Goal: Task Accomplishment & Management: Use online tool/utility

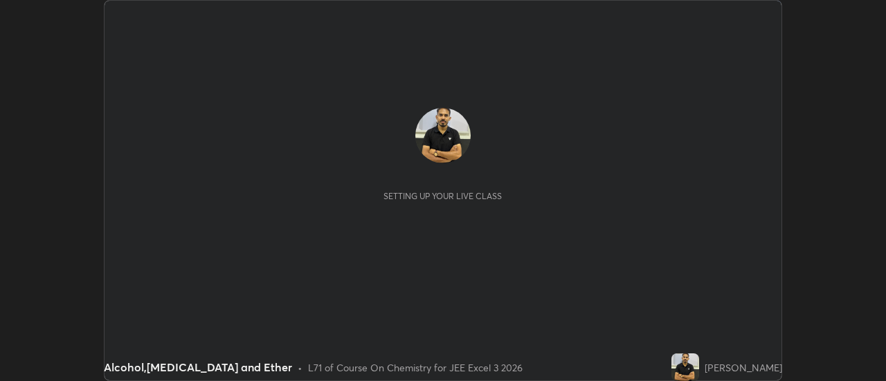
scroll to position [381, 885]
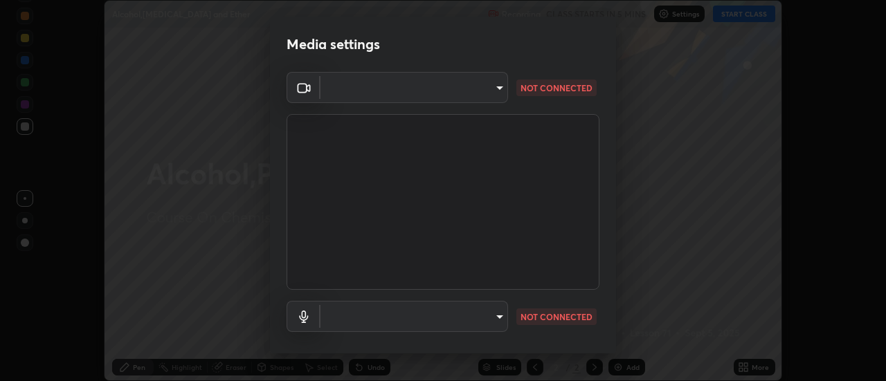
type input "40f90cfb706236fa88401656d49b7d5ec10250d66bd1c08dbda5224113434800"
type input "a454fa0686b931939831f38c53873a2c38d35f51e55941a130062c71016431db"
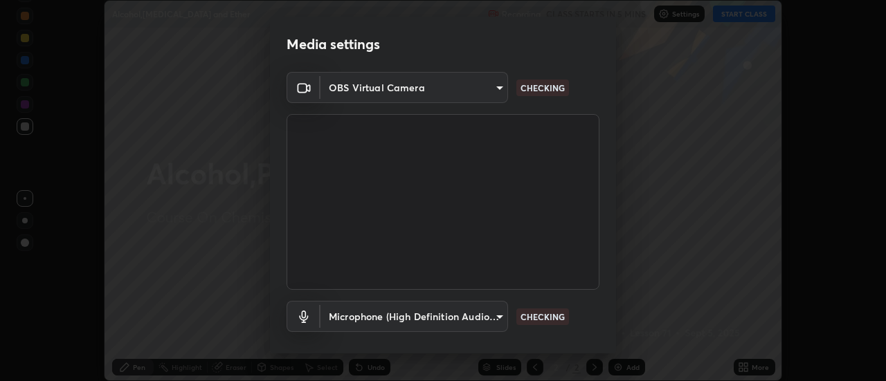
scroll to position [73, 0]
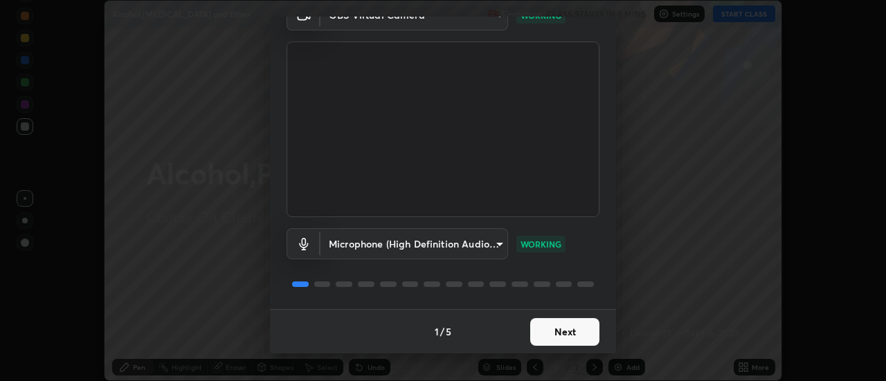
click at [579, 325] on button "Next" at bounding box center [564, 332] width 69 height 28
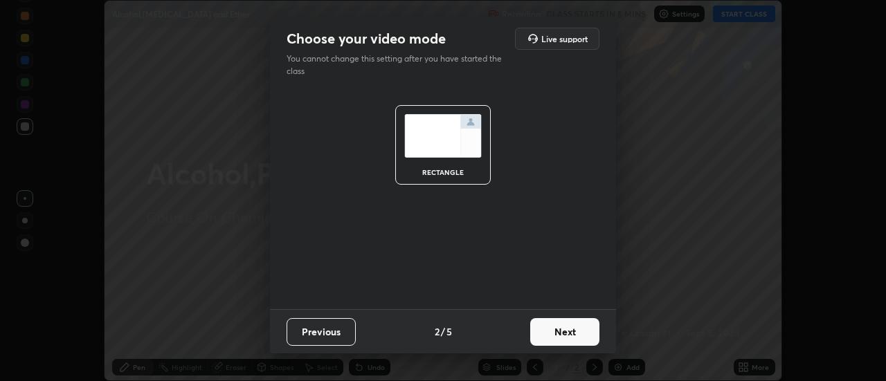
scroll to position [0, 0]
click at [582, 329] on button "Next" at bounding box center [564, 332] width 69 height 28
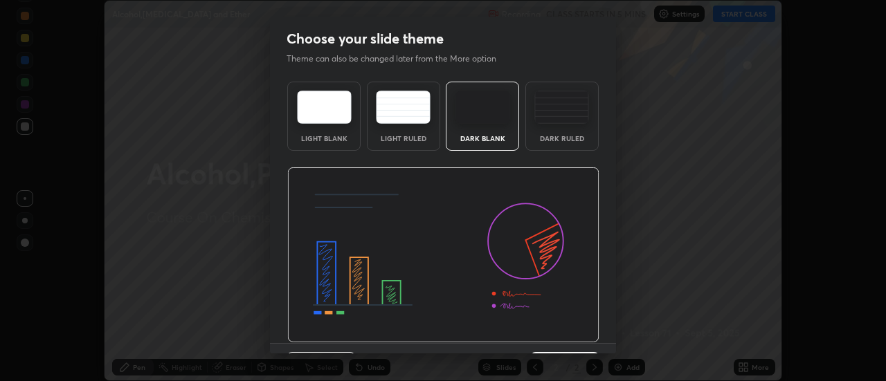
click at [586, 332] on img at bounding box center [443, 256] width 312 height 176
click at [588, 332] on img at bounding box center [443, 256] width 312 height 176
click at [592, 332] on img at bounding box center [443, 256] width 312 height 176
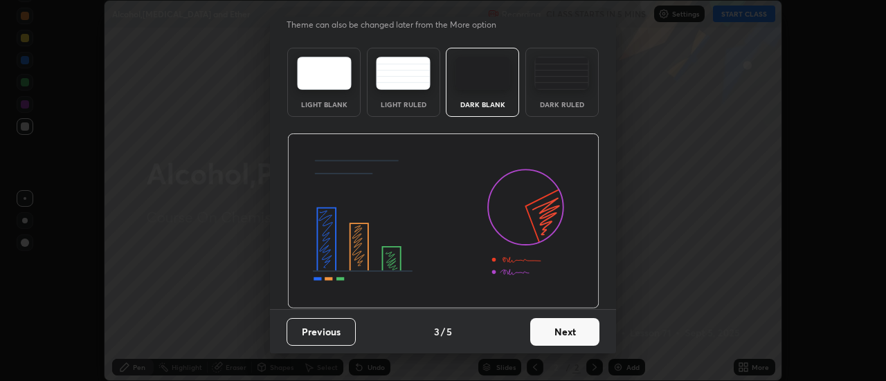
click at [576, 329] on button "Next" at bounding box center [564, 332] width 69 height 28
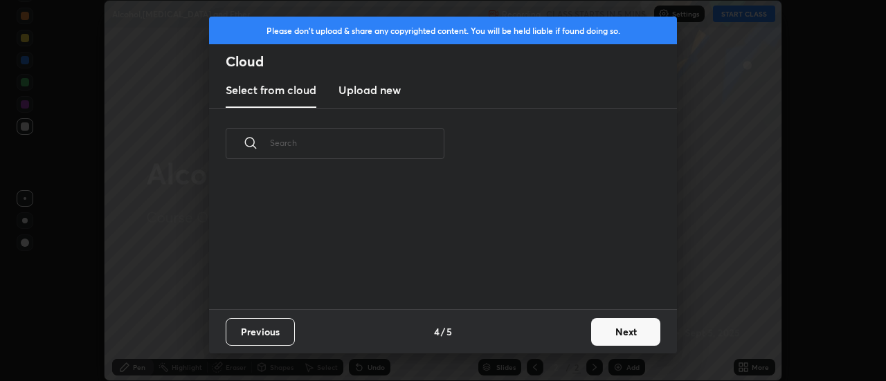
click at [574, 339] on div "Previous 4 / 5 Next" at bounding box center [443, 331] width 468 height 44
click at [578, 341] on div "Previous 4 / 5 Next" at bounding box center [443, 331] width 468 height 44
click at [651, 336] on button "Next" at bounding box center [625, 332] width 69 height 28
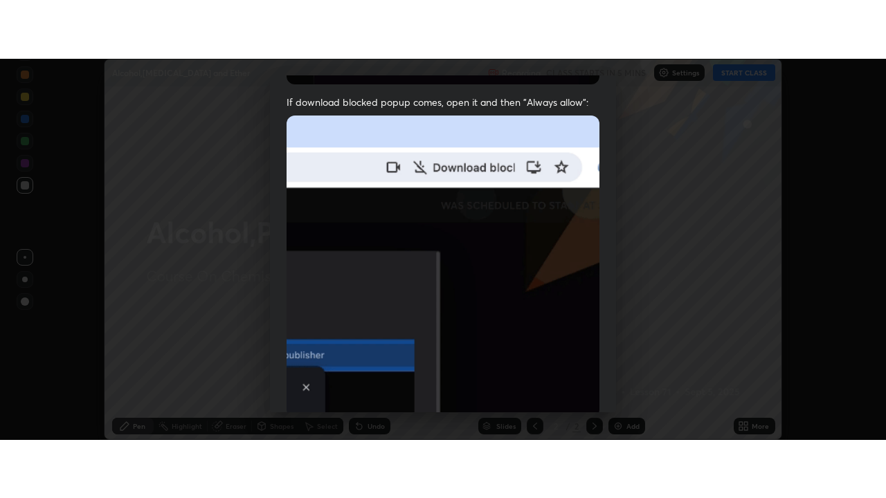
scroll to position [355, 0]
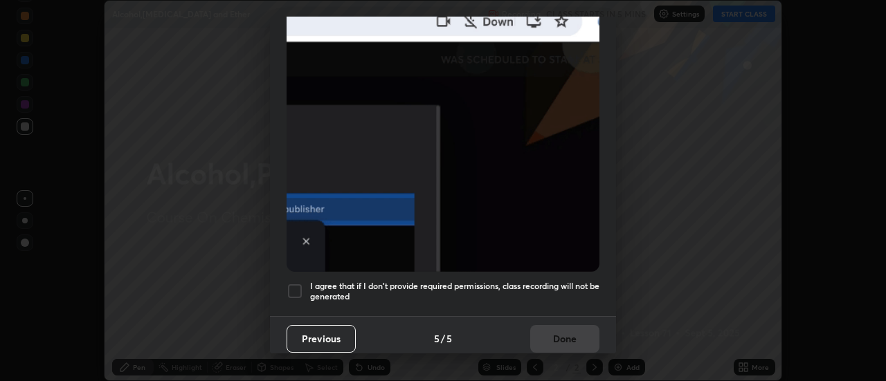
click at [580, 286] on h5 "I agree that if I don't provide required permissions, class recording will not …" at bounding box center [454, 291] width 289 height 21
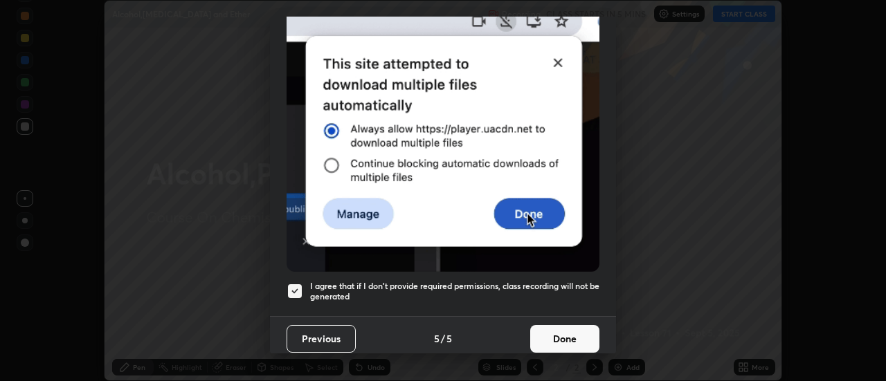
click at [582, 343] on button "Done" at bounding box center [564, 339] width 69 height 28
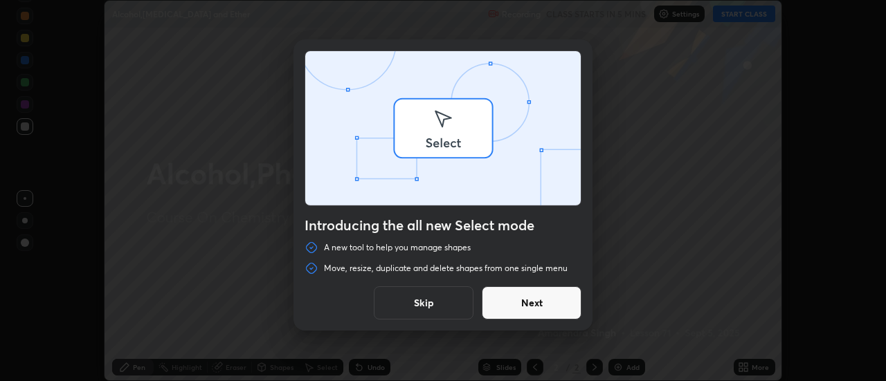
click at [751, 369] on div "Introducing the all new Select mode A new tool to help you manage shapes Move, …" at bounding box center [443, 190] width 886 height 381
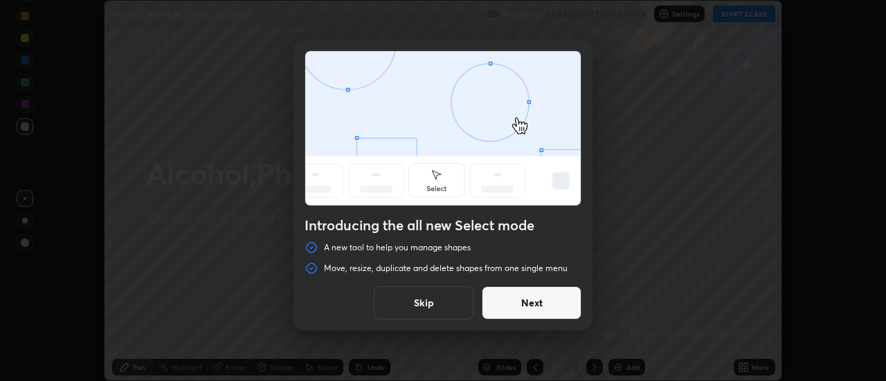
click at [574, 305] on button "Next" at bounding box center [532, 303] width 100 height 33
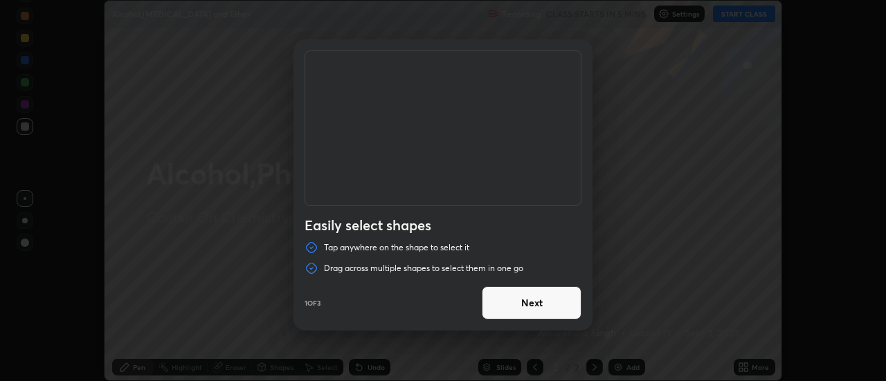
click at [572, 308] on button "Next" at bounding box center [532, 303] width 100 height 33
click at [570, 308] on button "Next" at bounding box center [532, 303] width 100 height 33
click at [577, 306] on button "Done" at bounding box center [532, 303] width 100 height 33
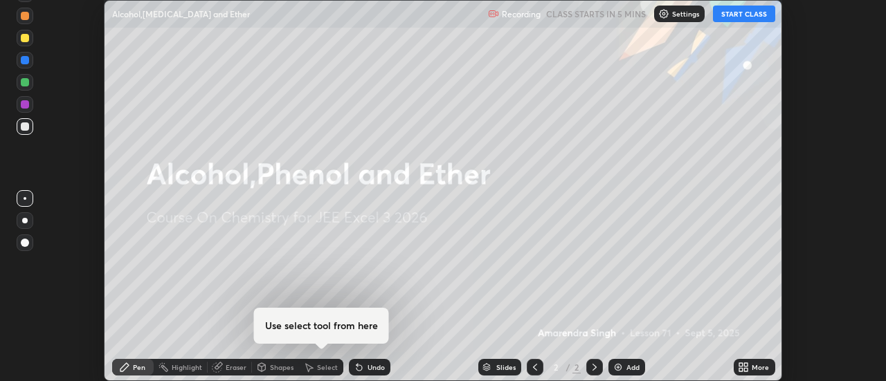
click at [747, 368] on icon at bounding box center [743, 367] width 11 height 11
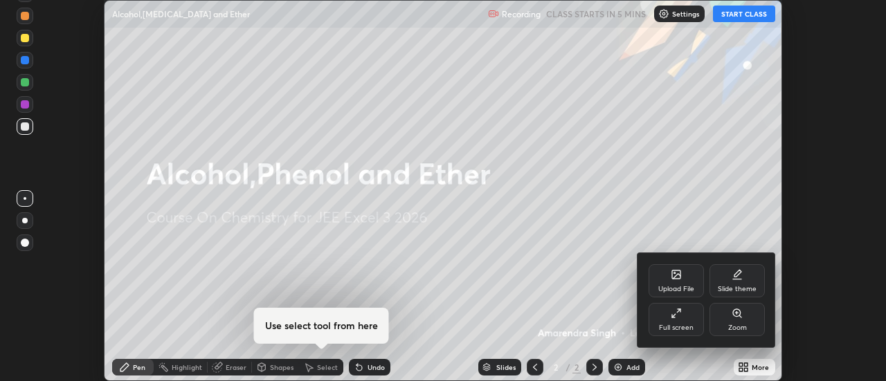
click at [678, 319] on div "Full screen" at bounding box center [676, 319] width 55 height 33
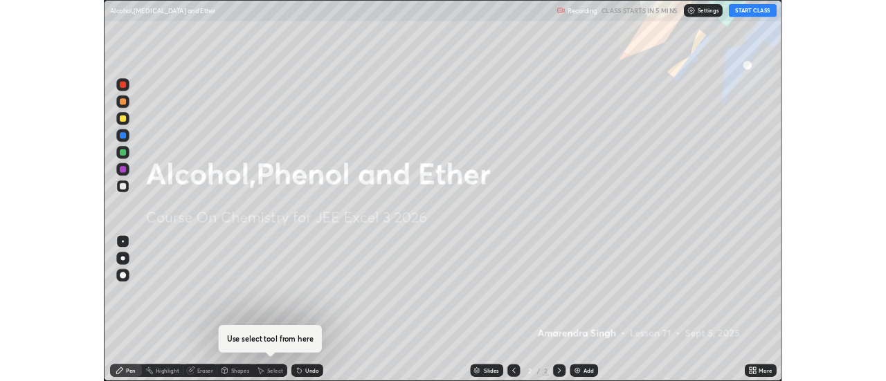
scroll to position [498, 886]
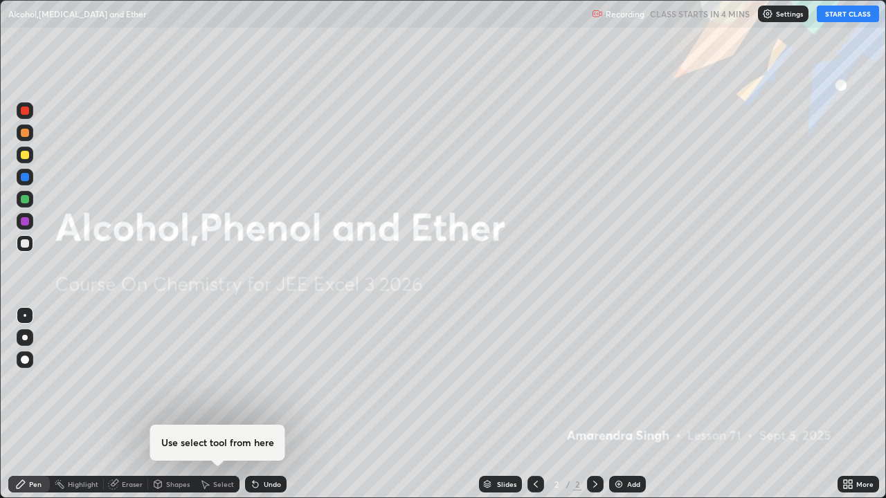
click at [827, 18] on button "START CLASS" at bounding box center [848, 14] width 62 height 17
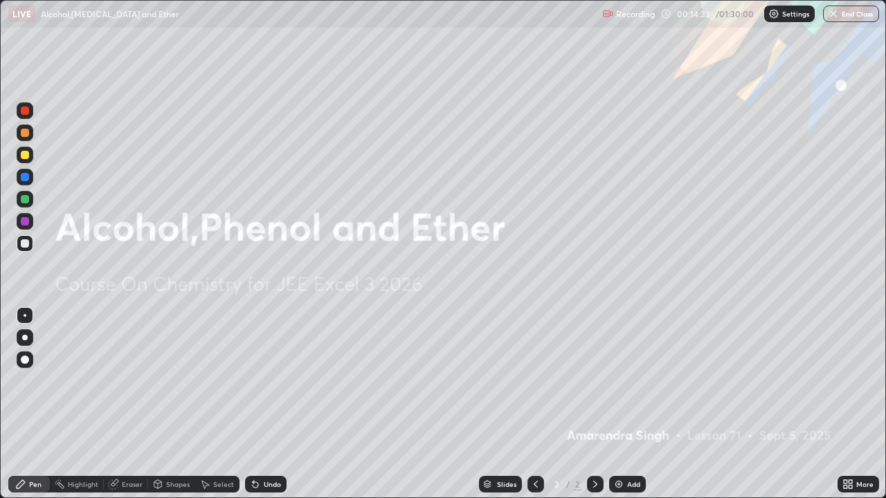
click at [629, 381] on div "Add" at bounding box center [633, 484] width 13 height 7
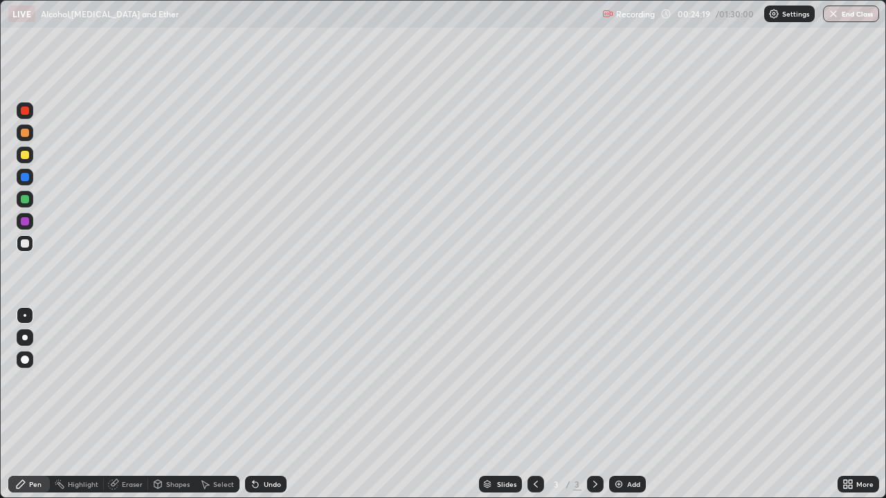
click at [534, 381] on icon at bounding box center [535, 484] width 11 height 11
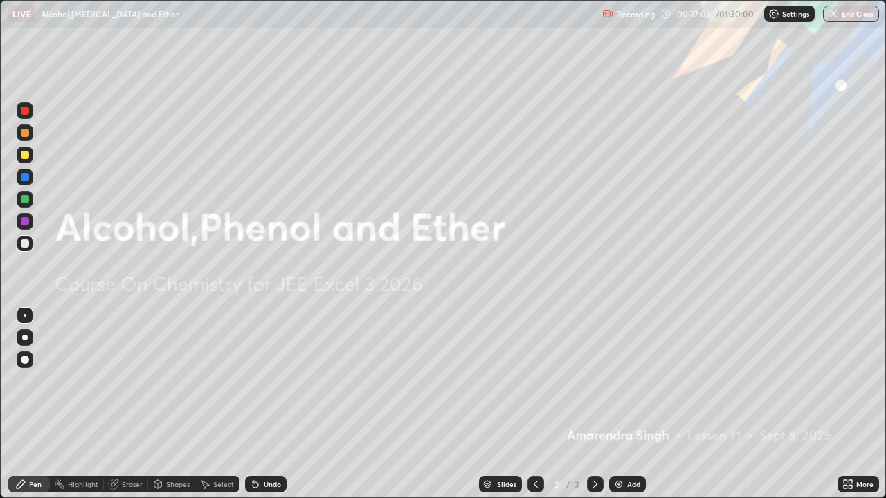
click at [593, 381] on icon at bounding box center [595, 484] width 11 height 11
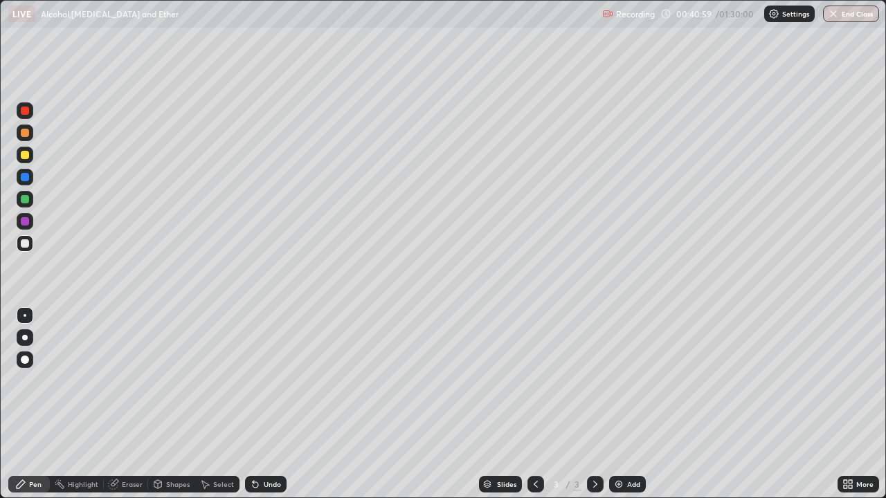
click at [789, 8] on div "Settings" at bounding box center [789, 14] width 51 height 17
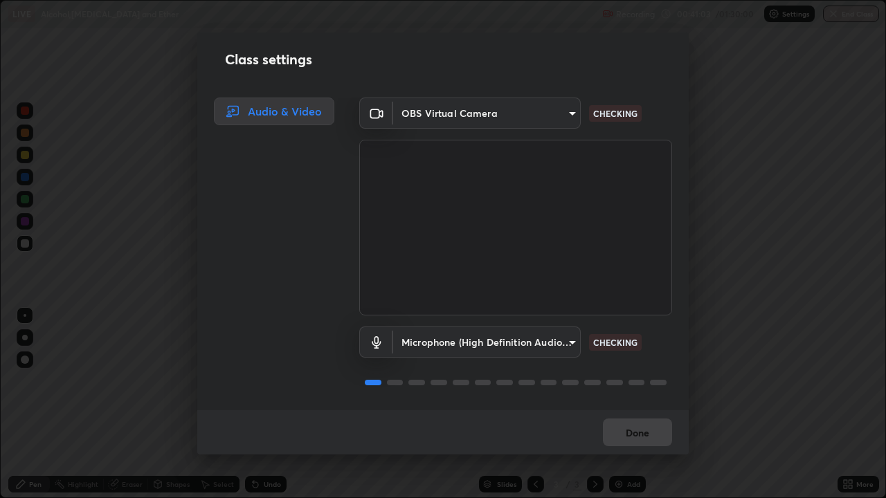
click at [530, 116] on body "Erase all LIVE Alcohol,[MEDICAL_DATA] and Ether Recording 00:41:03 / 01:30:00 S…" at bounding box center [443, 249] width 886 height 498
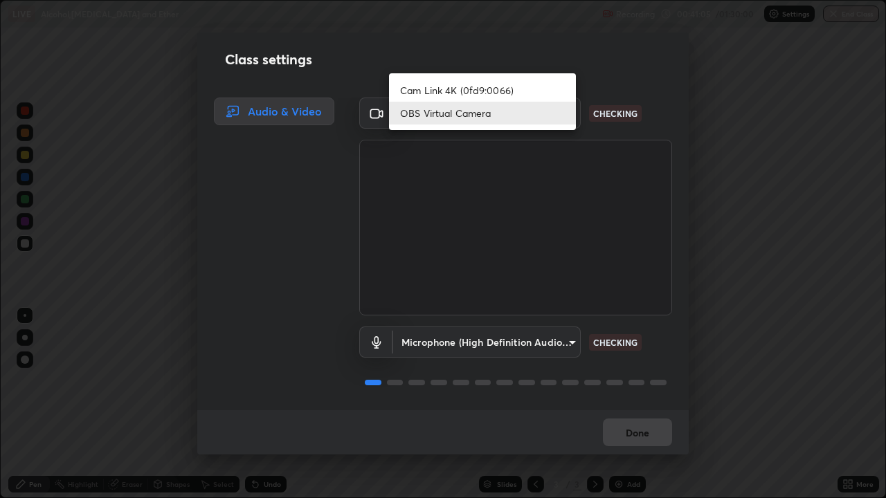
click at [583, 115] on div at bounding box center [443, 249] width 886 height 498
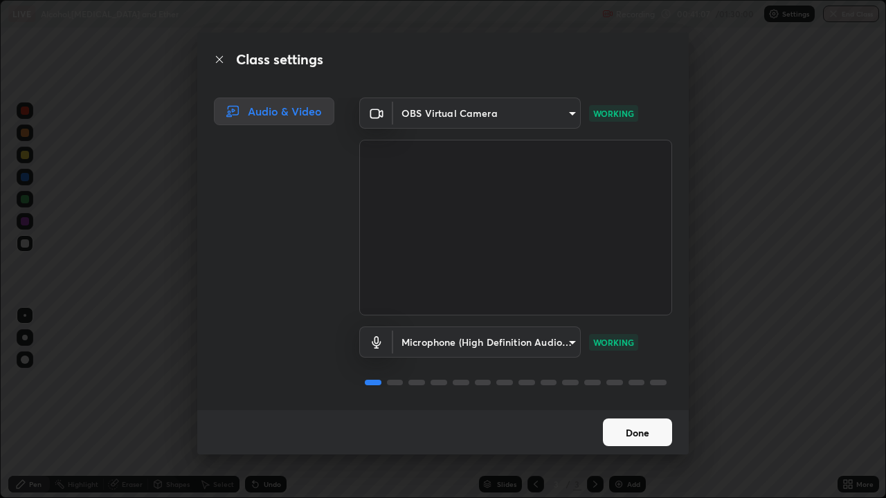
click at [646, 381] on button "Done" at bounding box center [637, 433] width 69 height 28
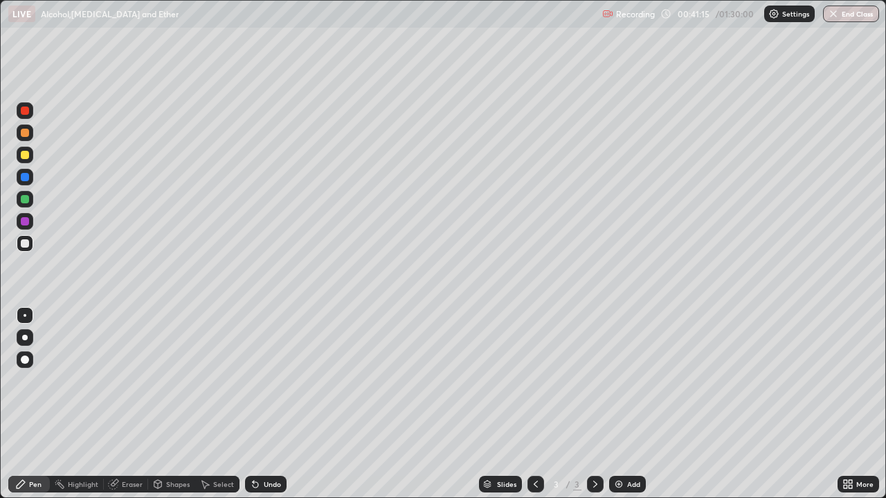
click at [859, 381] on div "More" at bounding box center [864, 484] width 17 height 7
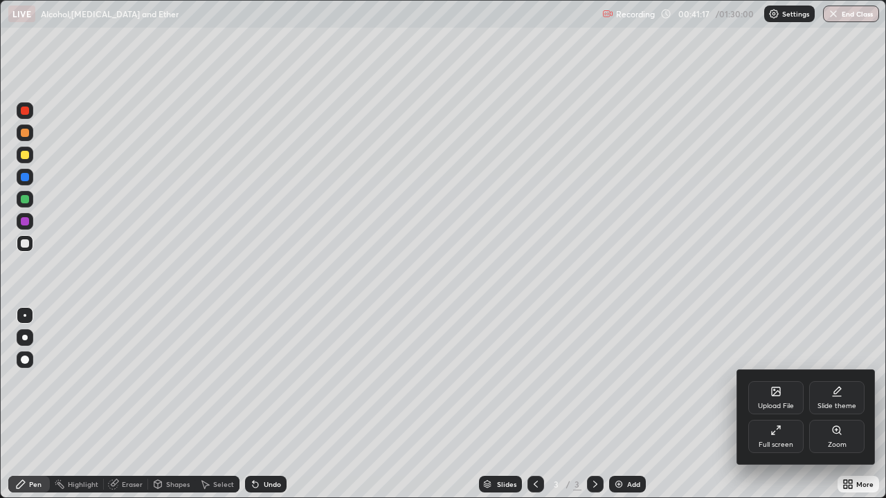
click at [772, 381] on div "Full screen" at bounding box center [775, 436] width 55 height 33
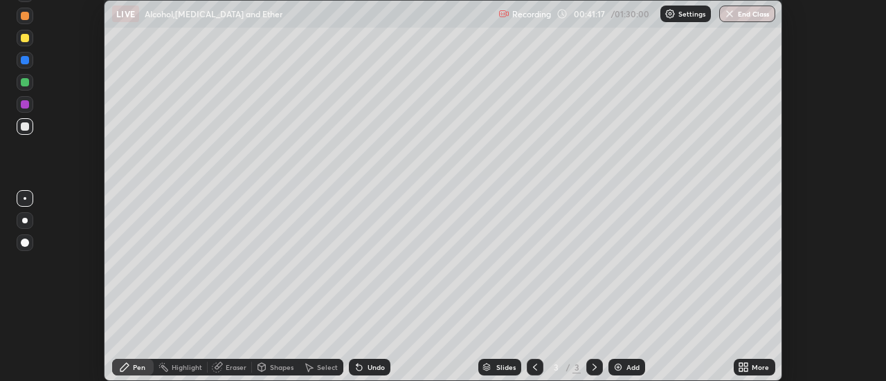
scroll to position [68835, 68331]
click at [738, 16] on button "End Class" at bounding box center [747, 14] width 56 height 17
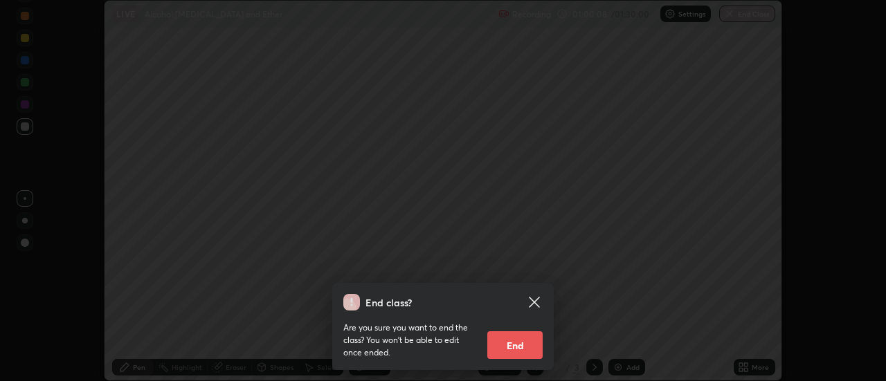
click at [504, 338] on button "End" at bounding box center [514, 346] width 55 height 28
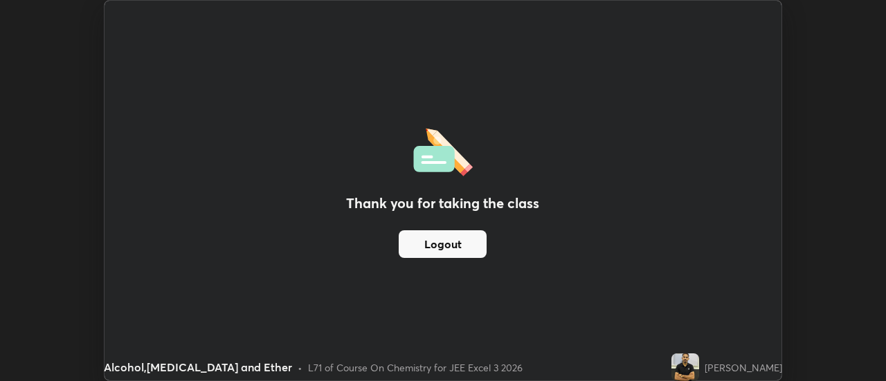
click at [755, 56] on div "Thank you for taking the class Logout" at bounding box center [443, 191] width 677 height 380
click at [465, 247] on button "Logout" at bounding box center [443, 244] width 88 height 28
